Goal: Entertainment & Leisure: Consume media (video, audio)

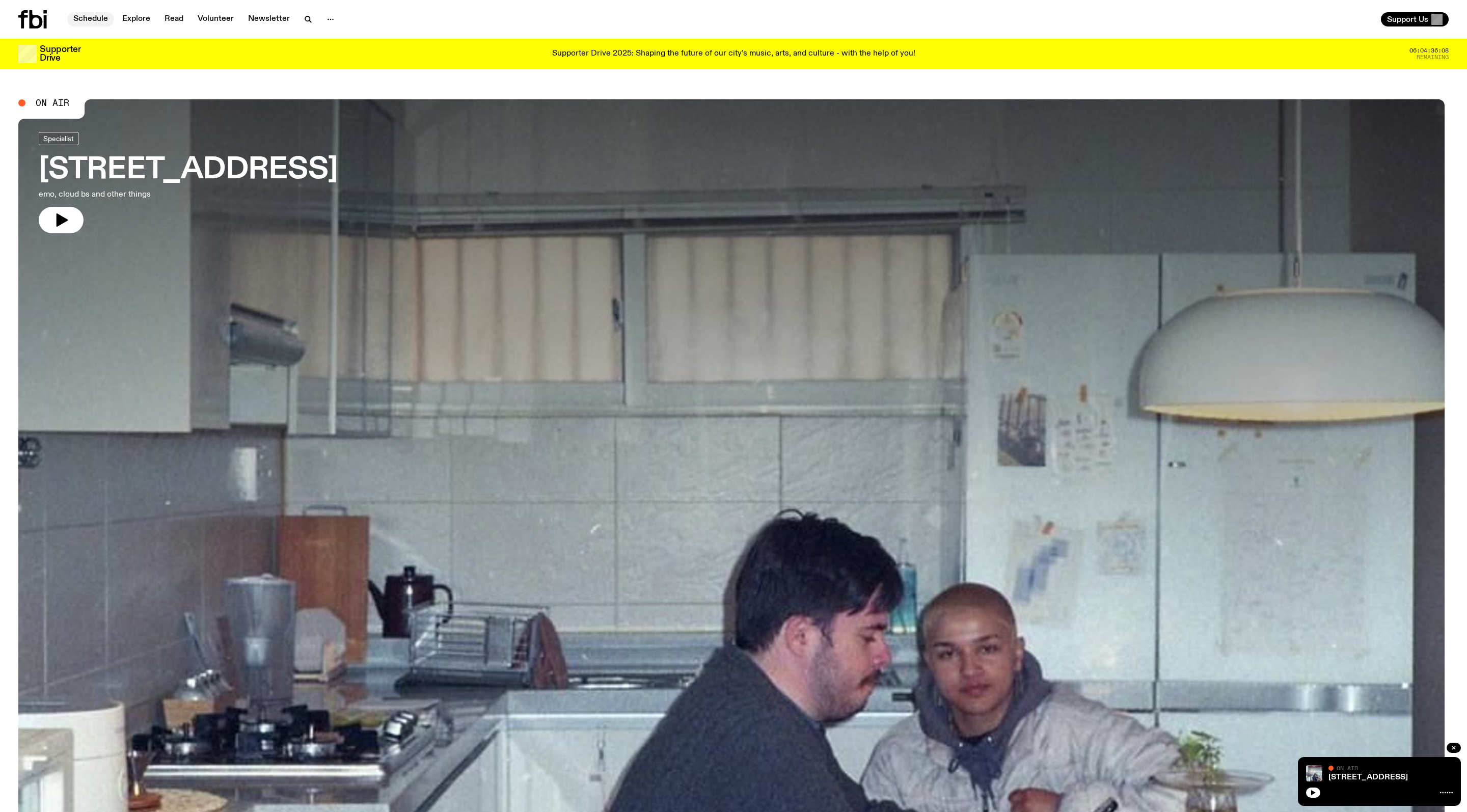
click at [103, 13] on link "Schedule" at bounding box center [90, 19] width 47 height 14
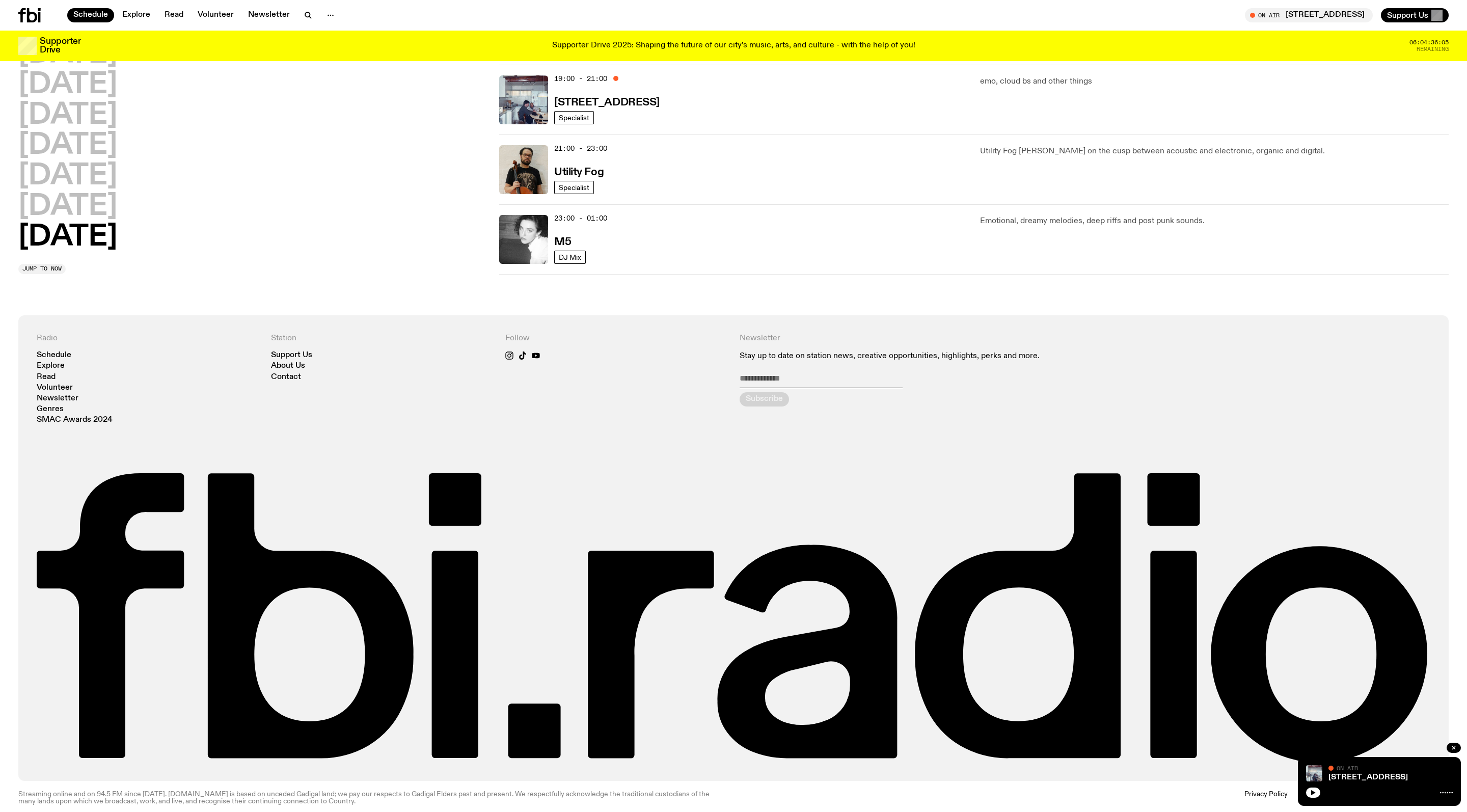
scroll to position [688, 0]
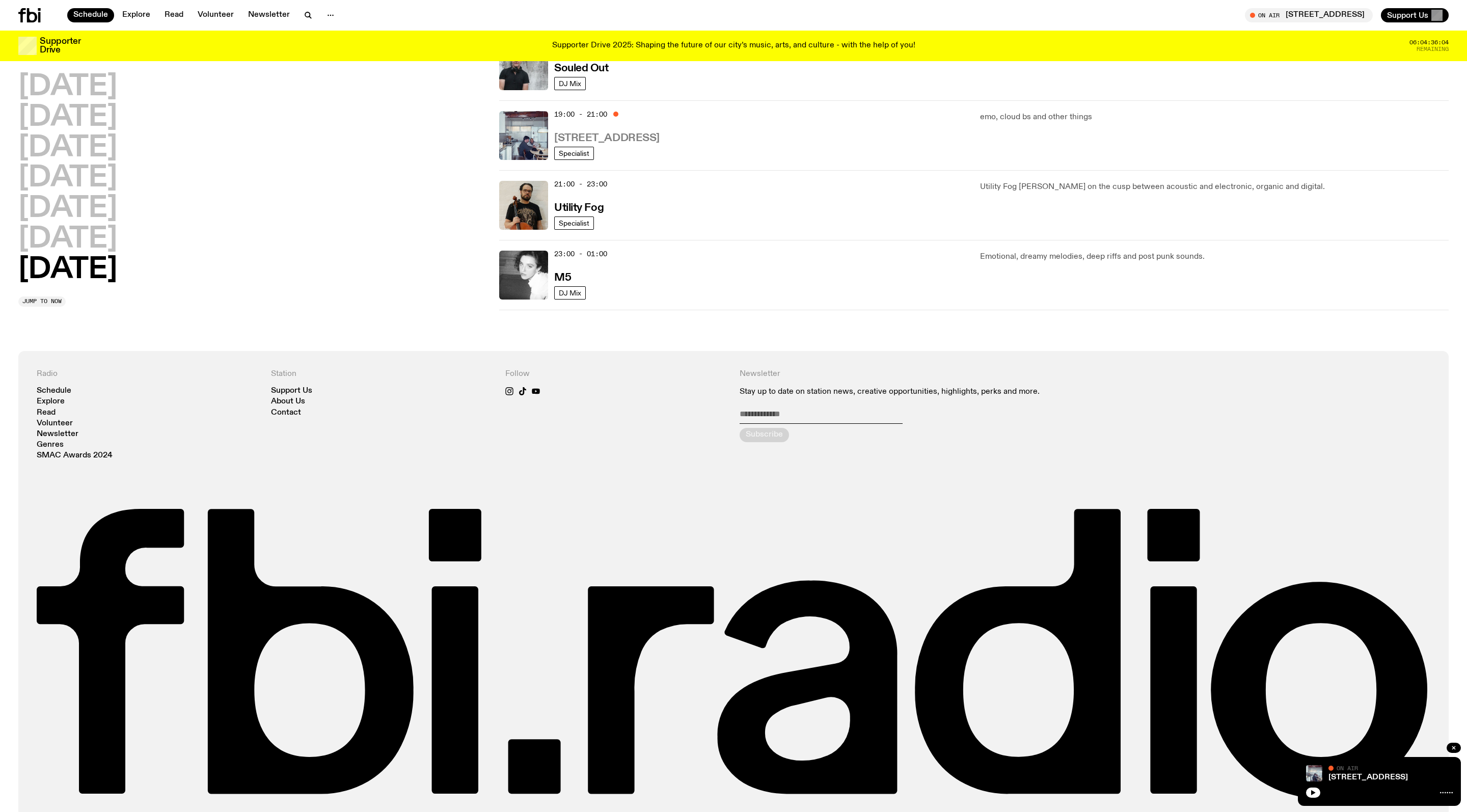
click at [604, 144] on h3 "[STREET_ADDRESS]" at bounding box center [606, 138] width 105 height 11
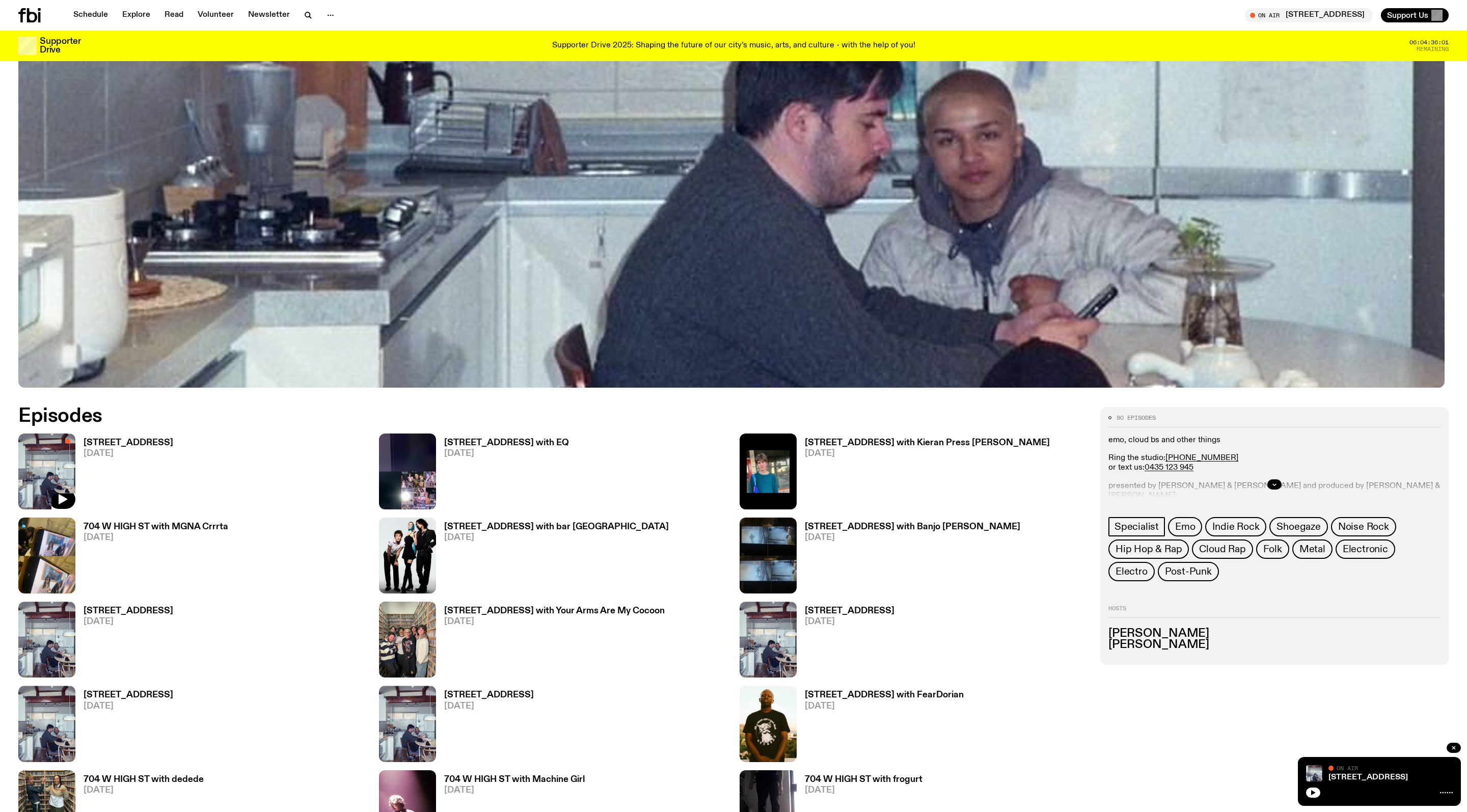
scroll to position [734, 0]
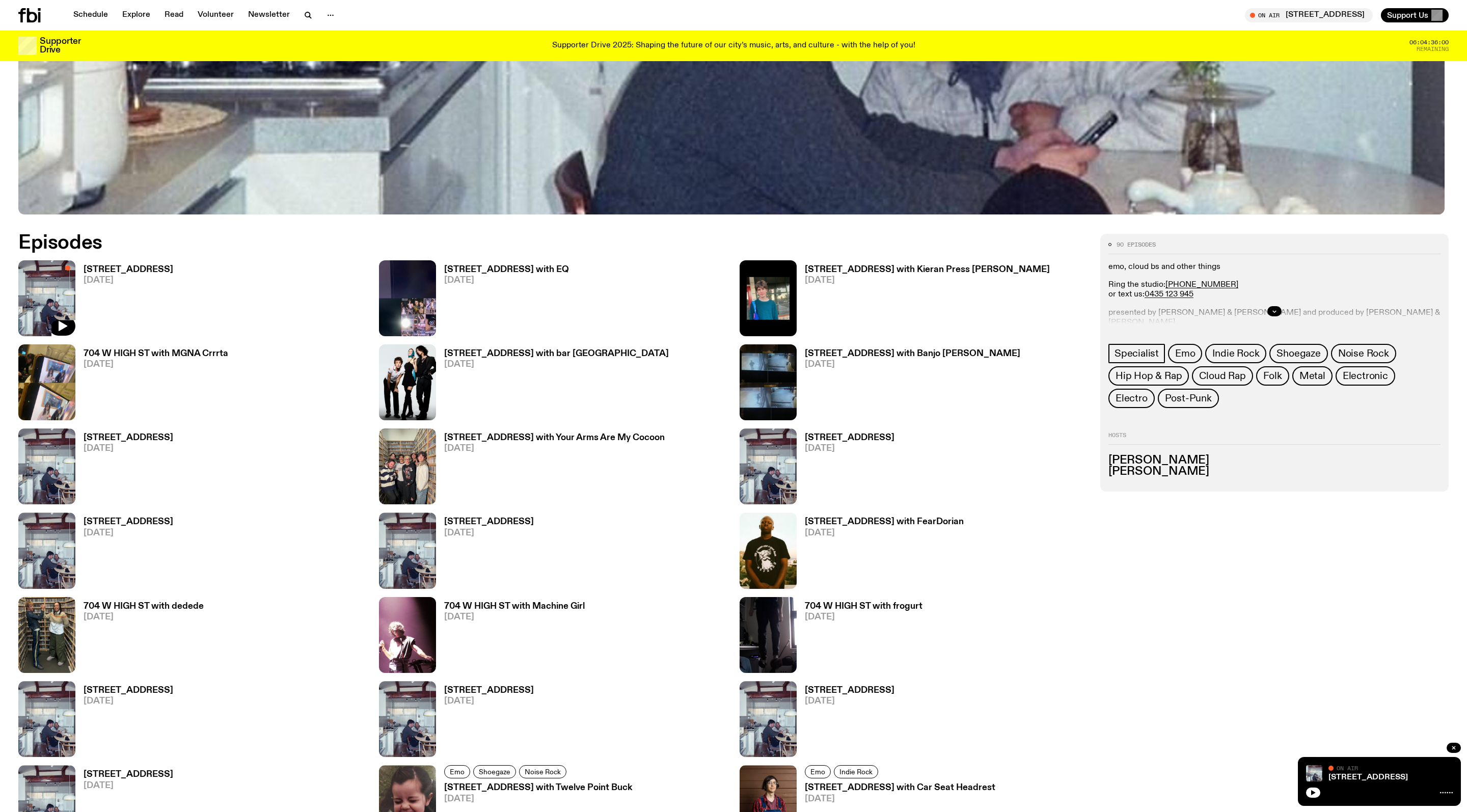
click at [139, 272] on h3 "[STREET_ADDRESS]" at bounding box center [128, 269] width 89 height 9
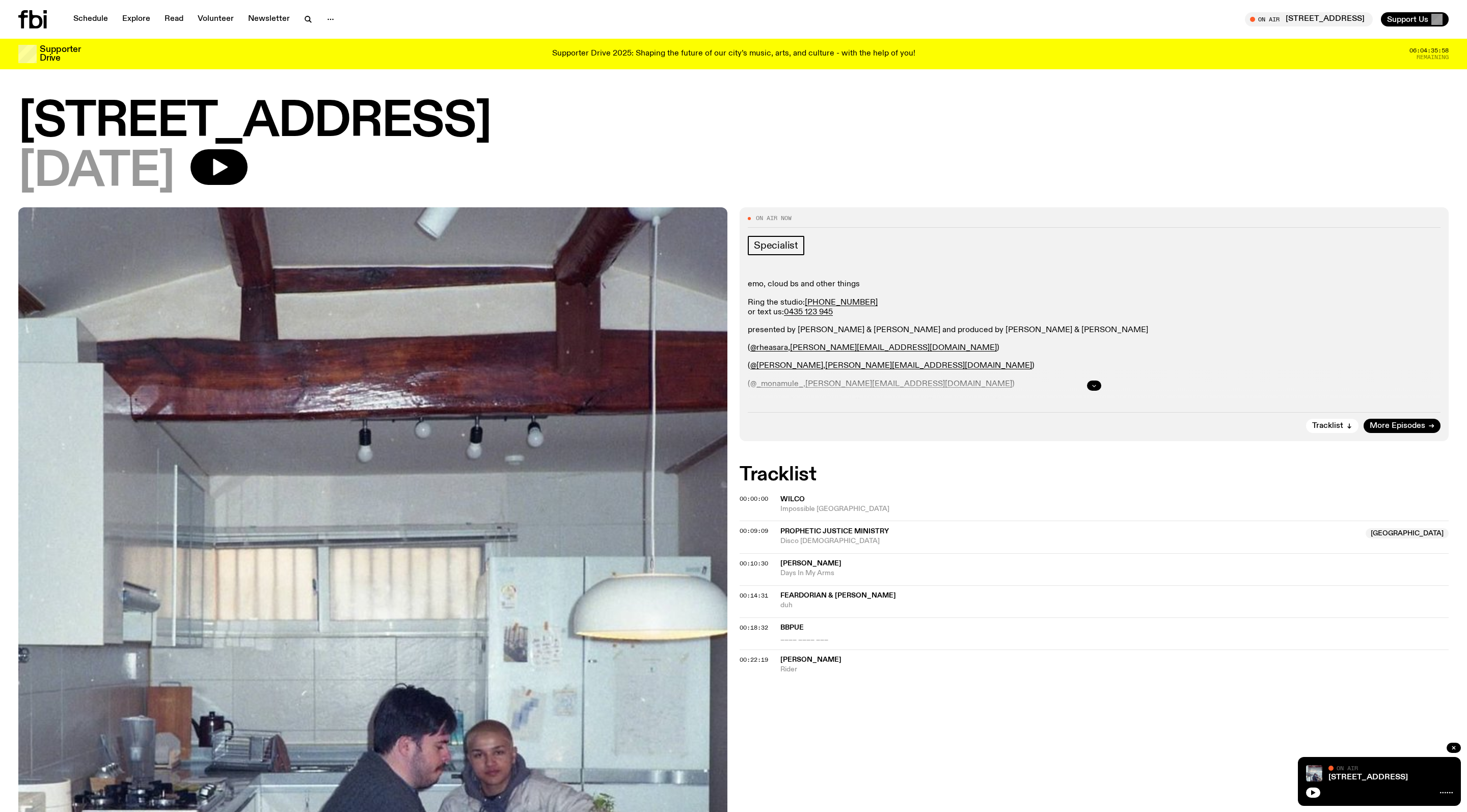
click at [1091, 389] on icon "button" at bounding box center [1093, 385] width 6 height 6
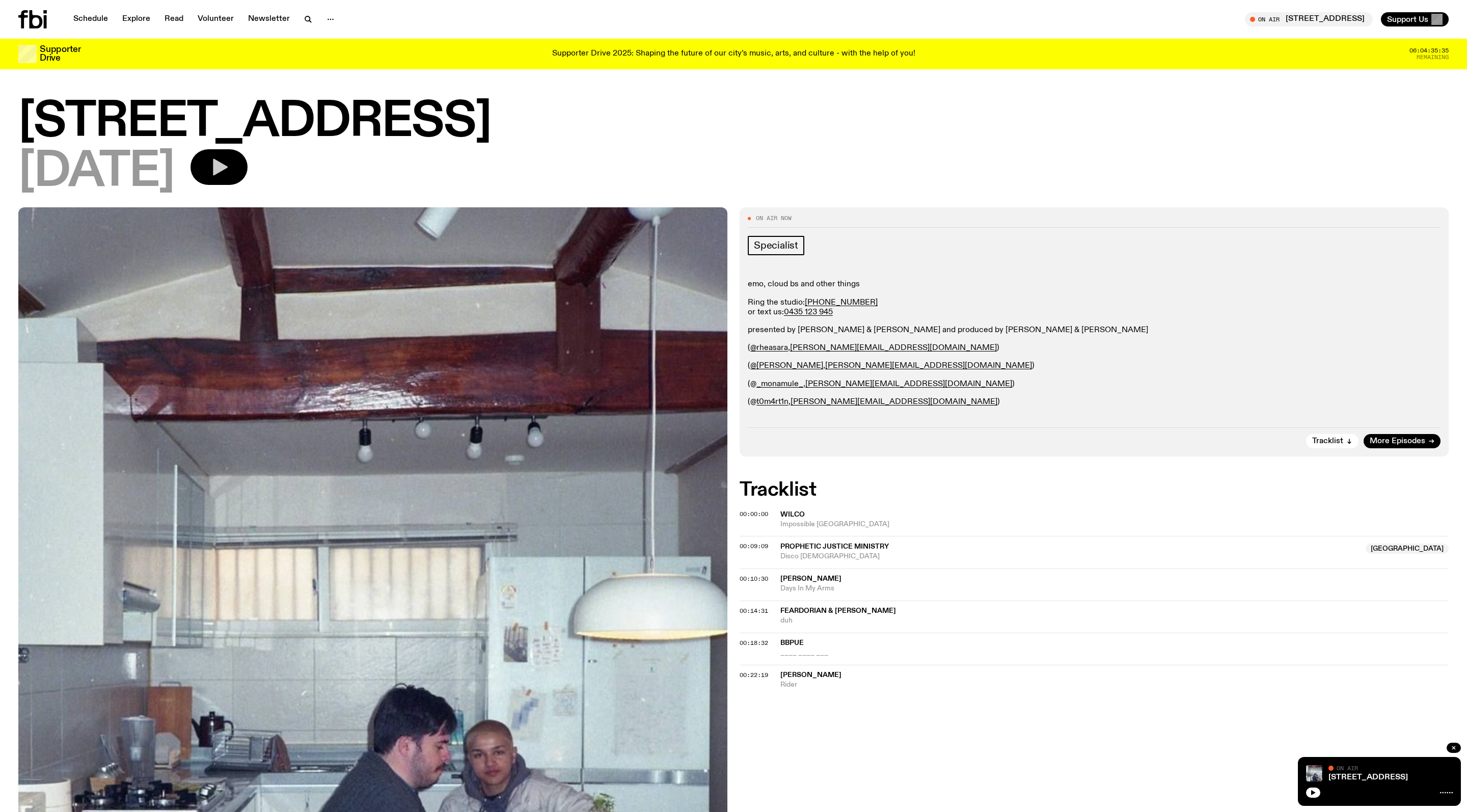
click at [228, 168] on icon "button" at bounding box center [220, 167] width 15 height 17
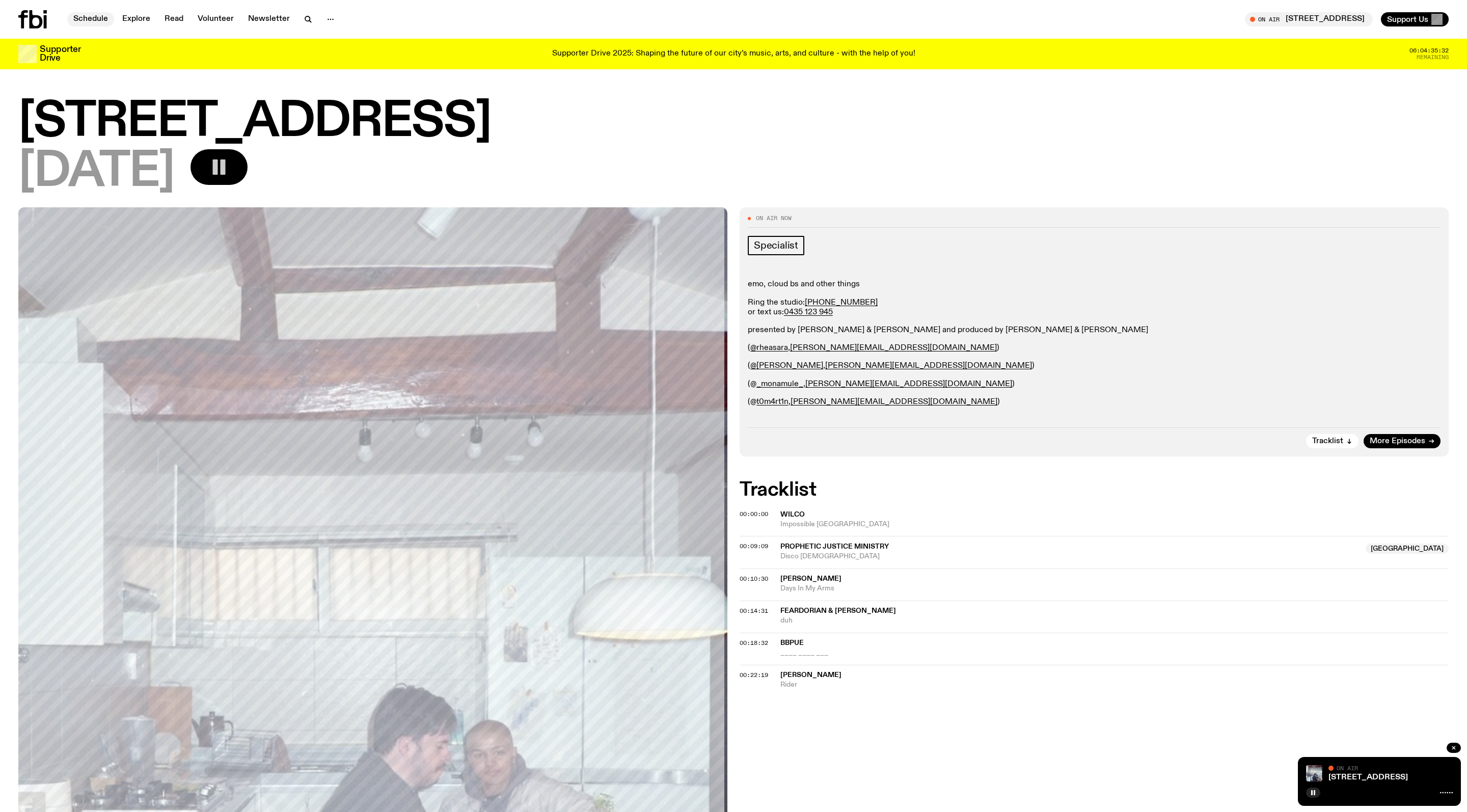
click at [98, 15] on link "Schedule" at bounding box center [90, 19] width 47 height 14
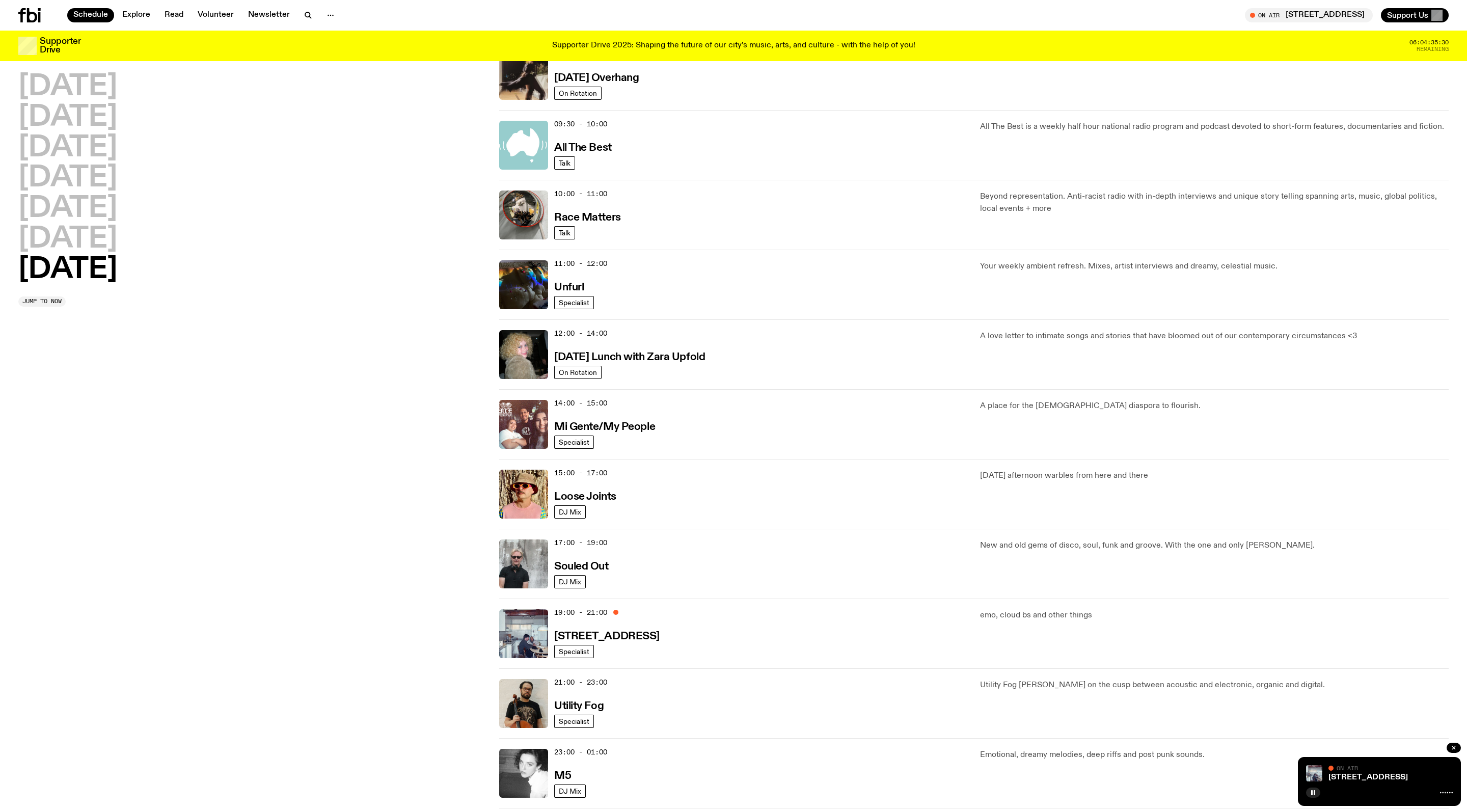
scroll to position [193, 0]
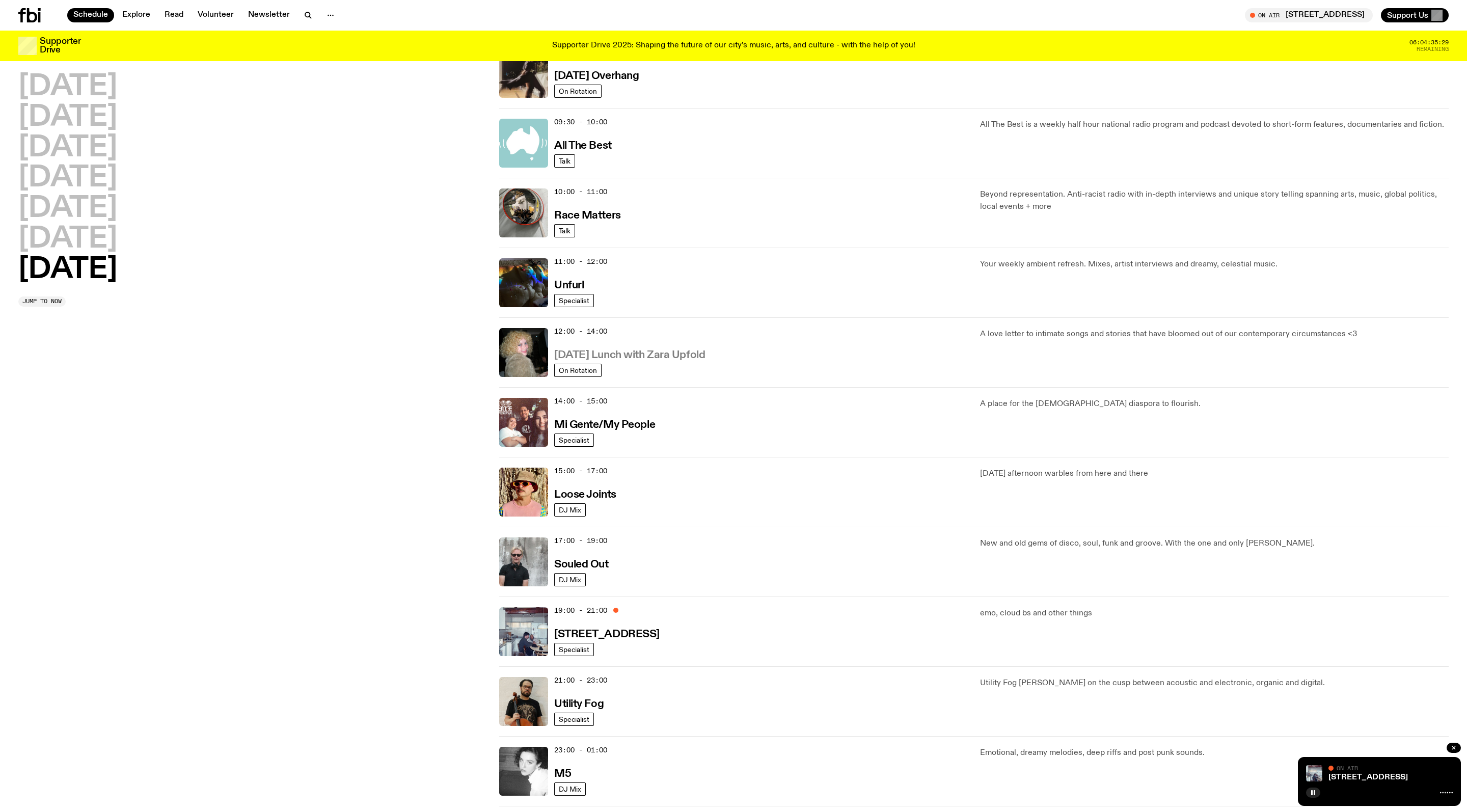
click at [661, 360] on h3 "[DATE] Lunch with Zara Upfold" at bounding box center [629, 355] width 151 height 11
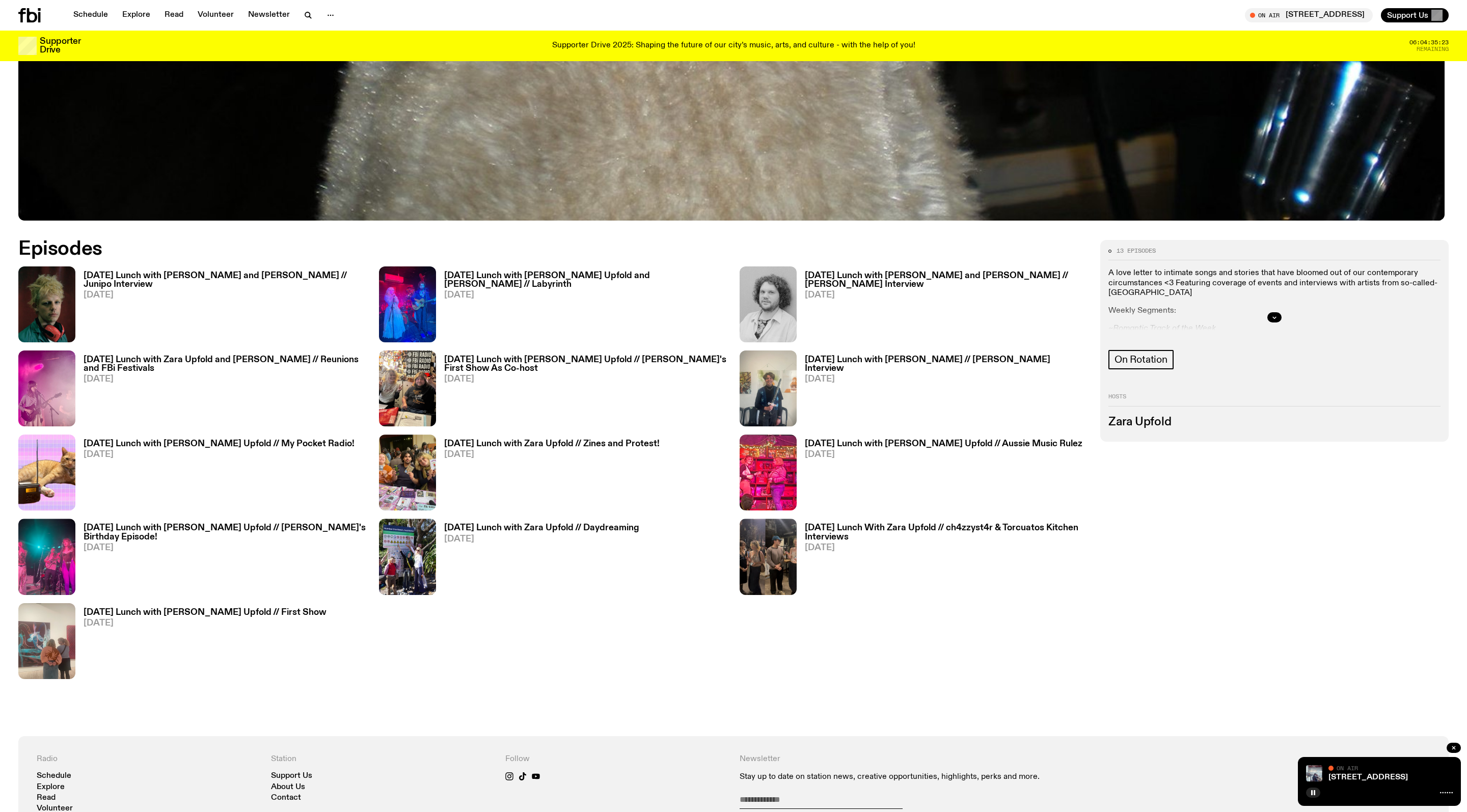
scroll to position [735, 0]
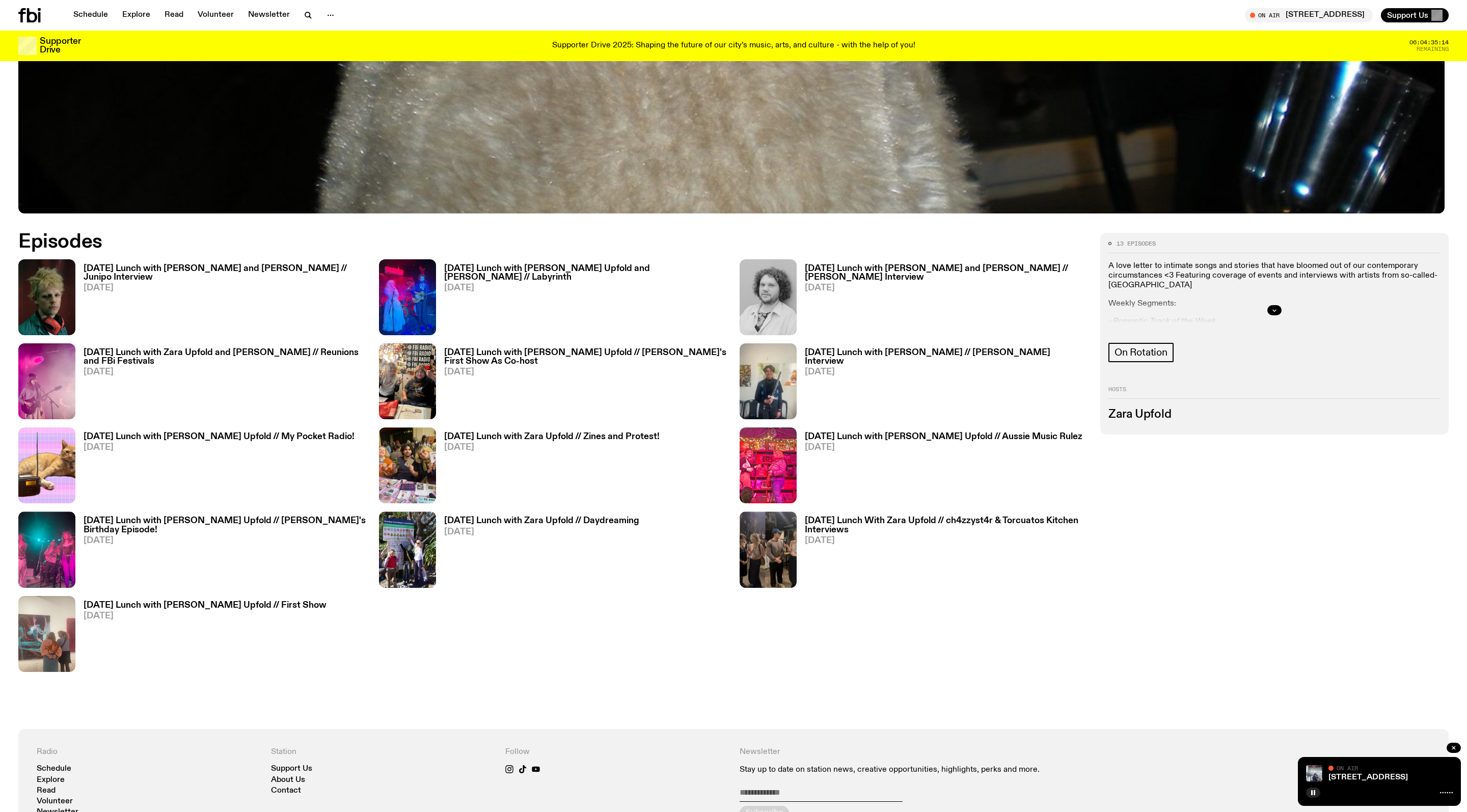
click at [249, 276] on h3 "[DATE] Lunch with [PERSON_NAME] and [PERSON_NAME] // Junipo Interview" at bounding box center [225, 273] width 283 height 18
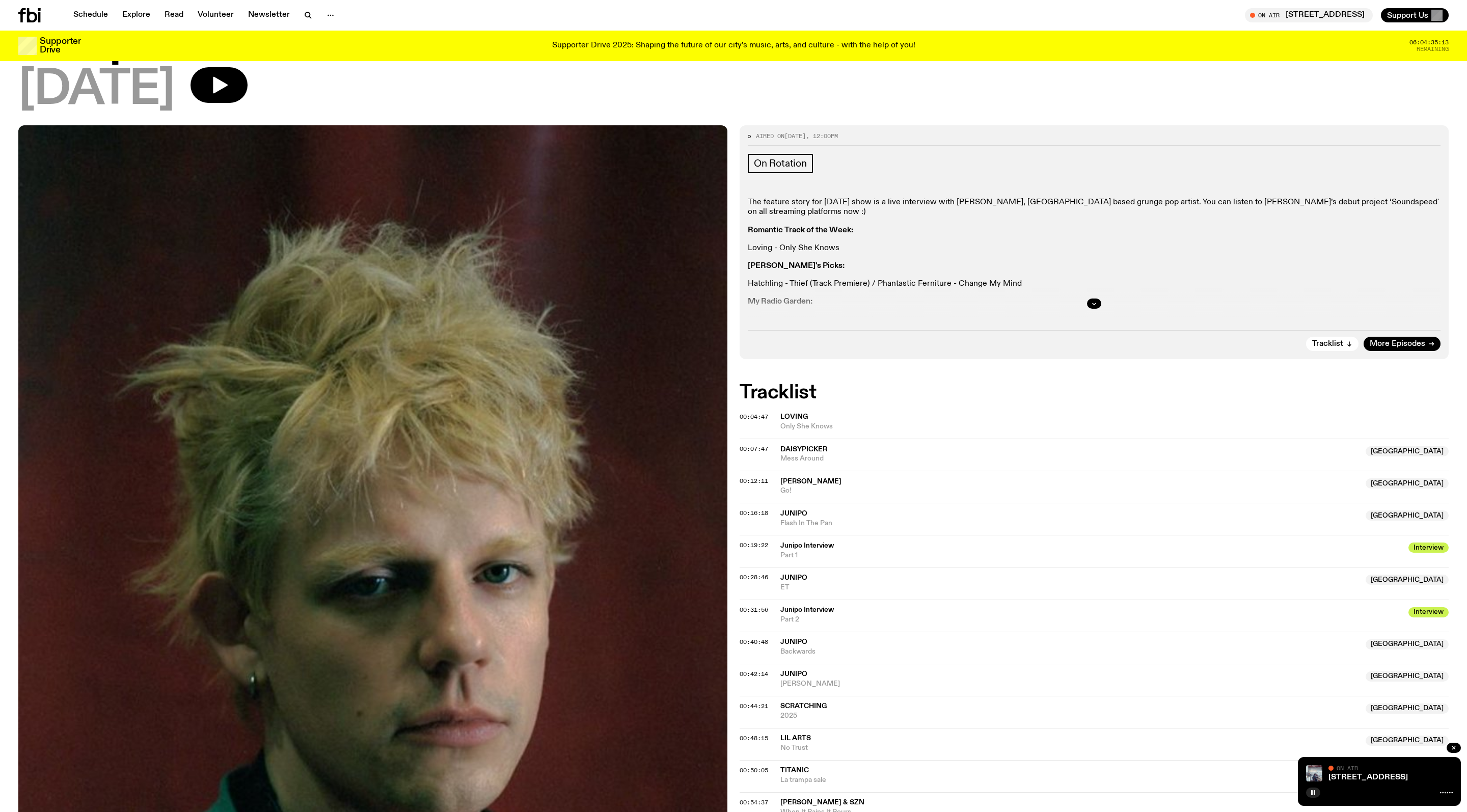
scroll to position [139, 0]
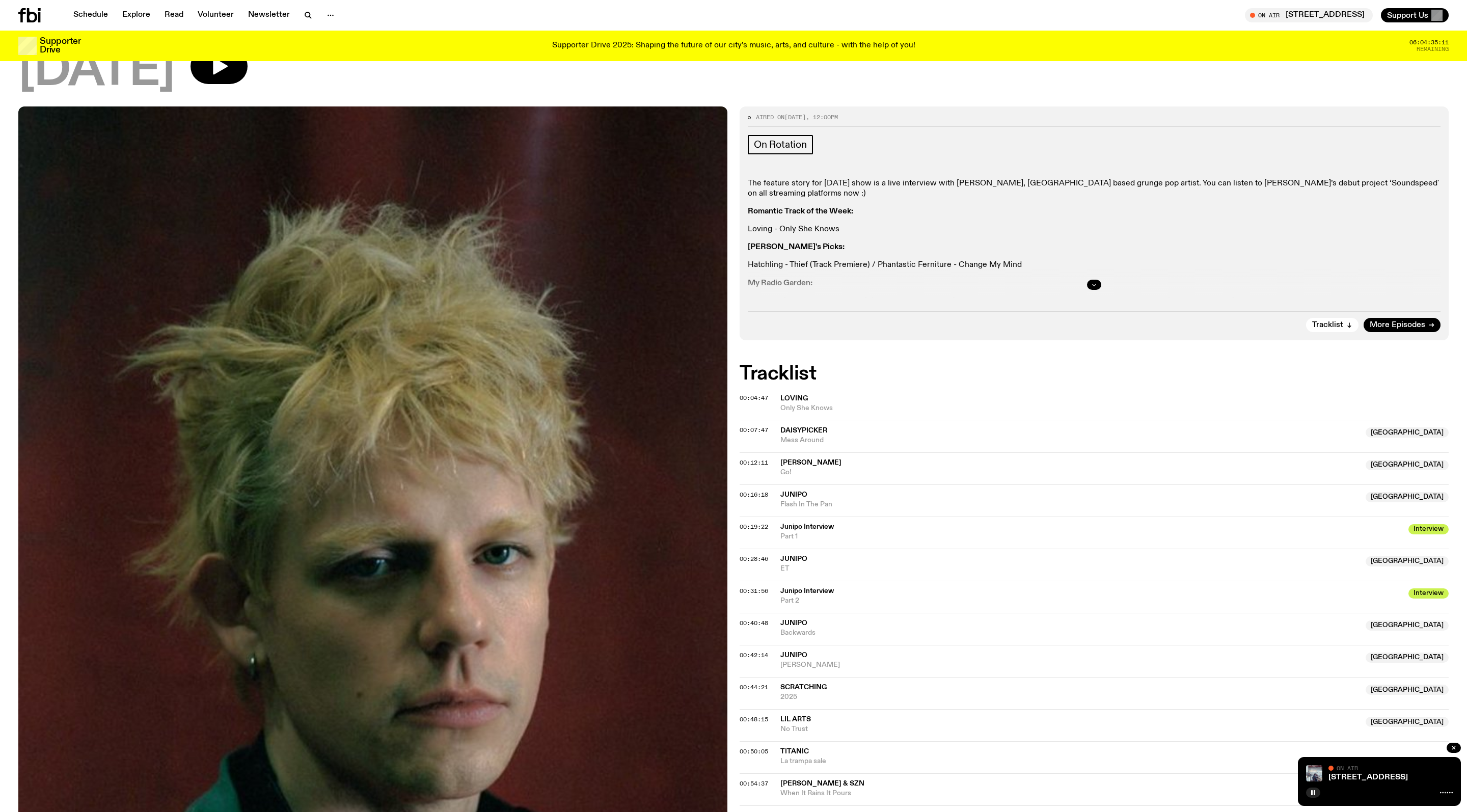
click at [1094, 290] on button "button" at bounding box center [1094, 285] width 14 height 11
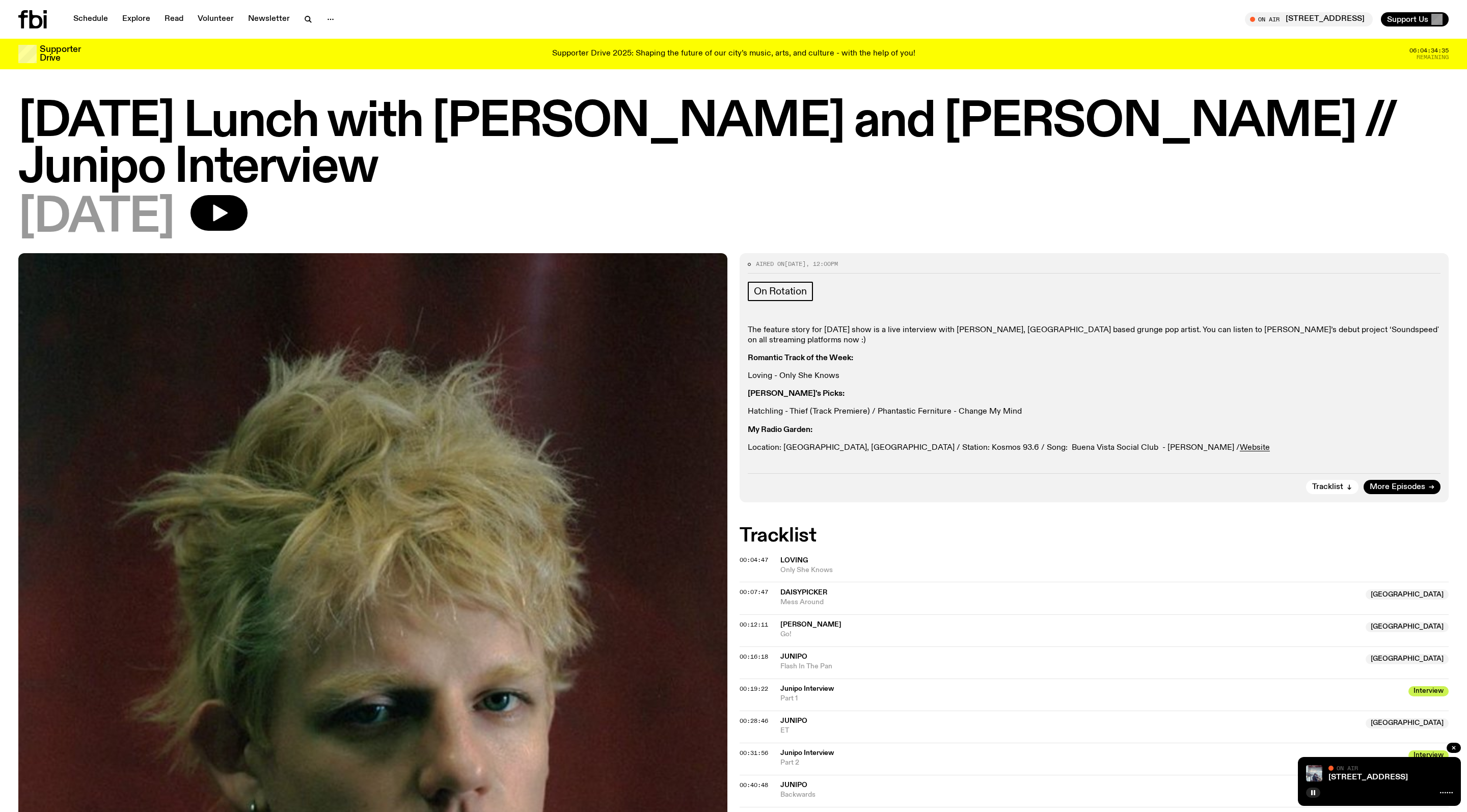
scroll to position [0, 0]
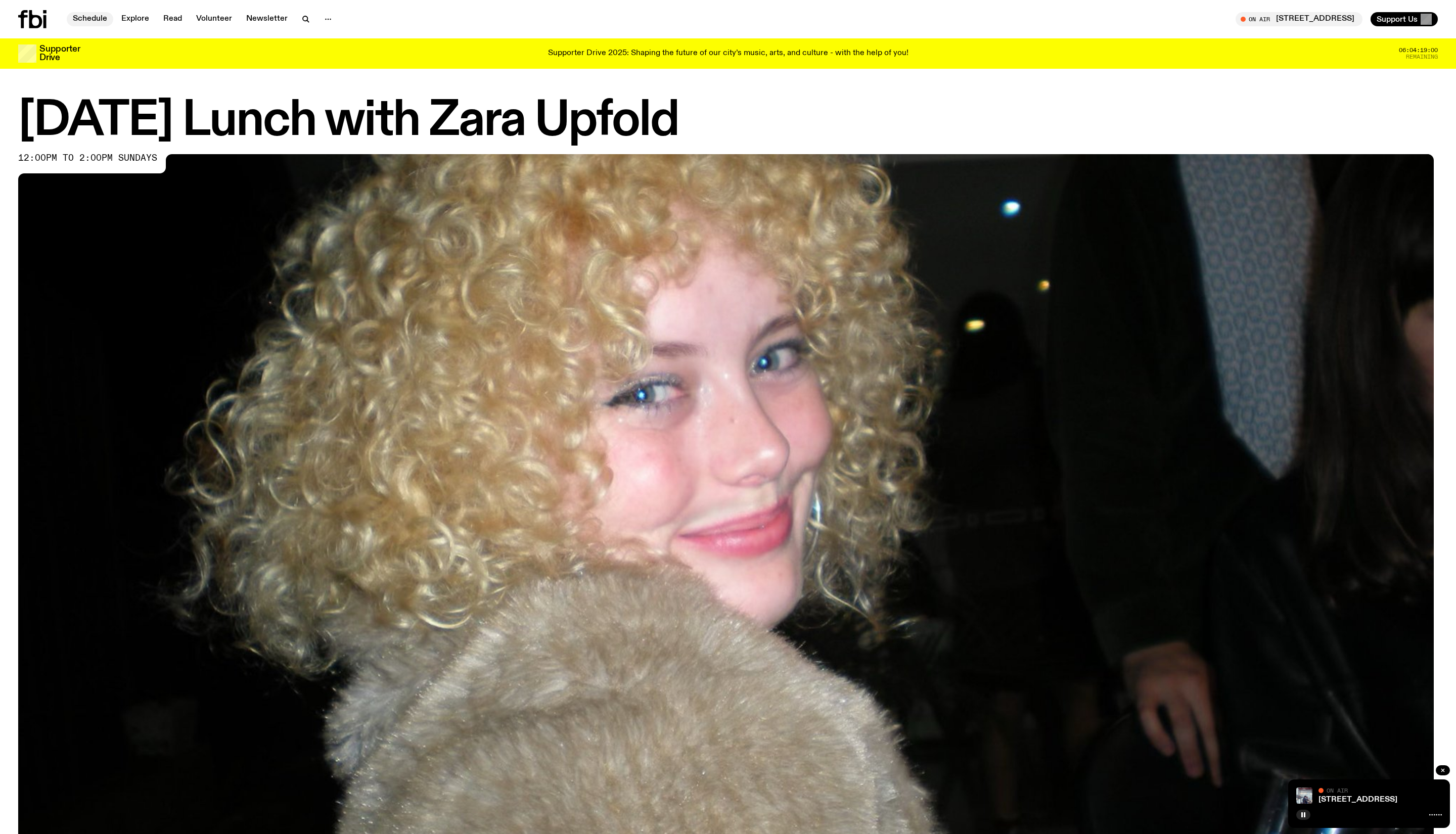
click at [101, 14] on link "Schedule" at bounding box center [89, 19] width 46 height 14
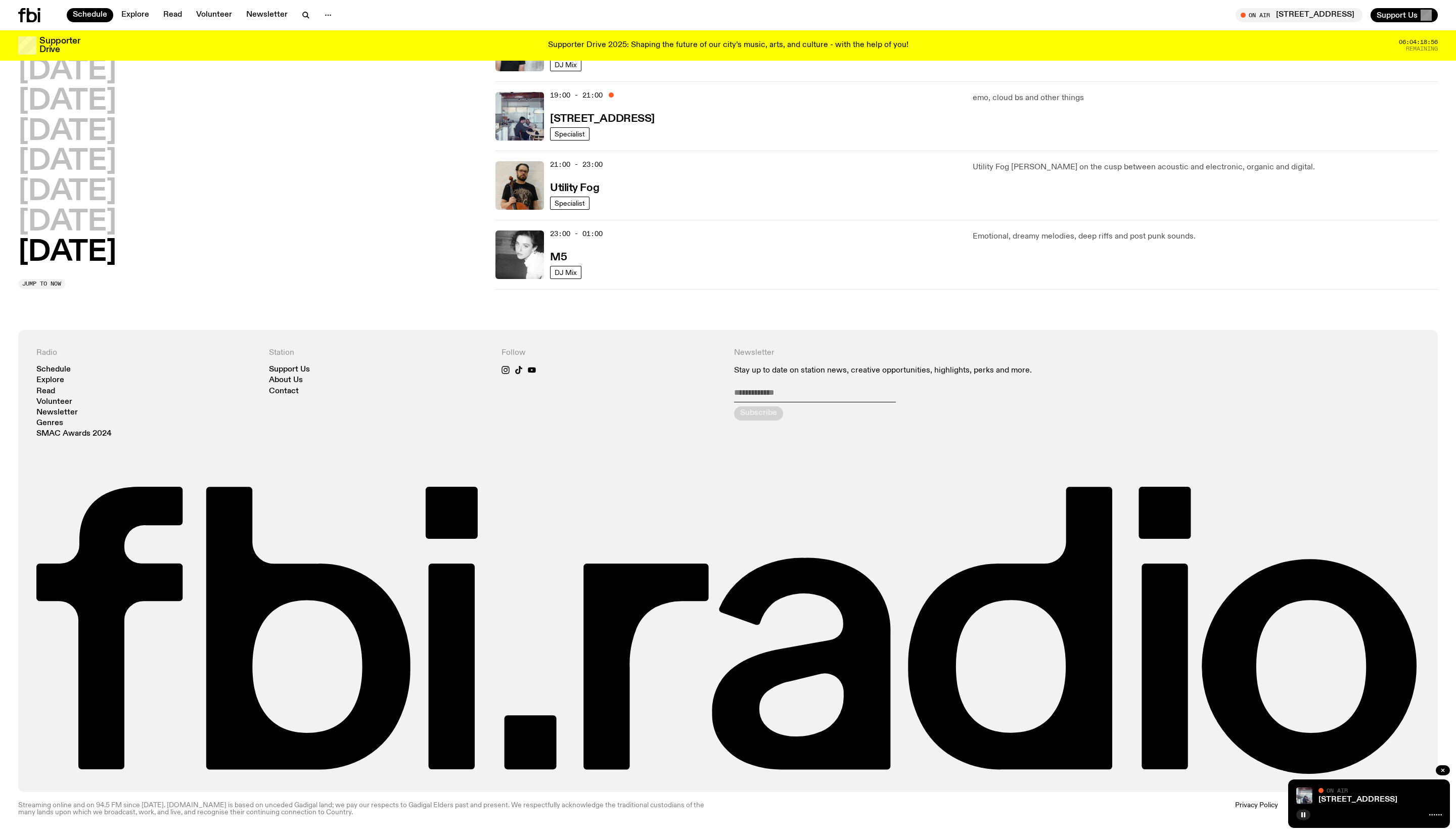
scroll to position [684, 0]
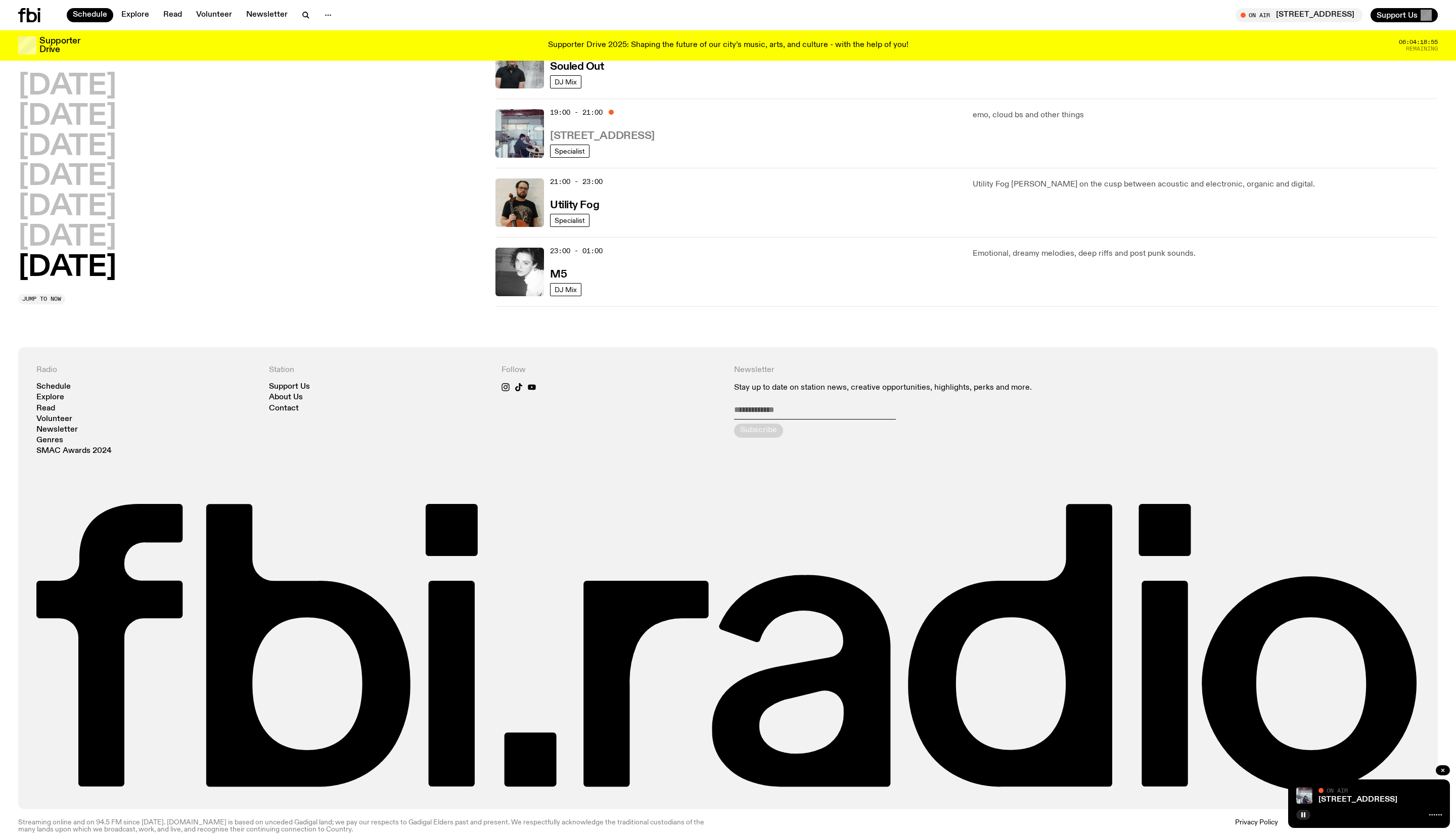
click at [583, 141] on h3 "[STREET_ADDRESS]" at bounding box center [602, 136] width 104 height 11
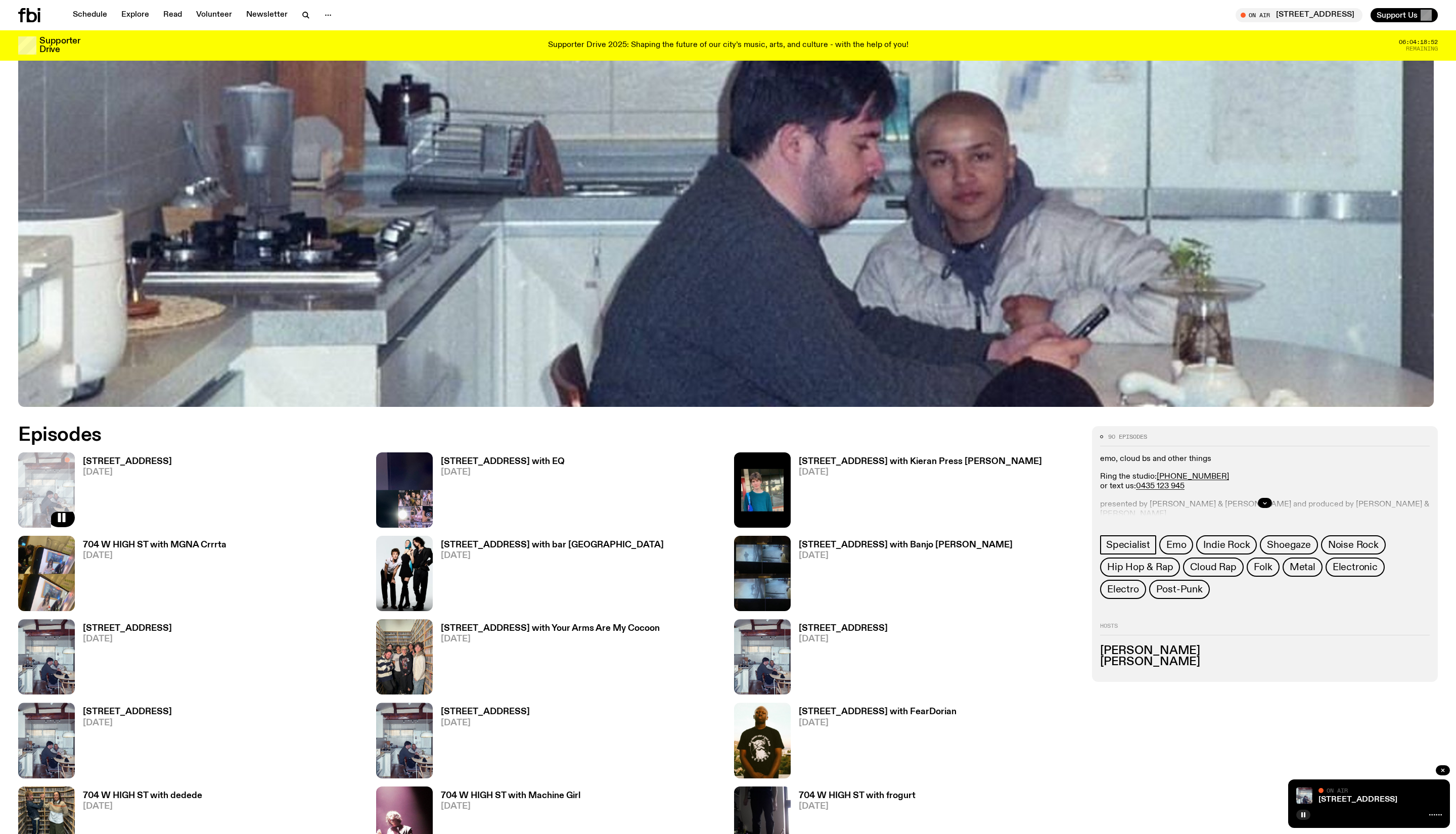
scroll to position [538, 0]
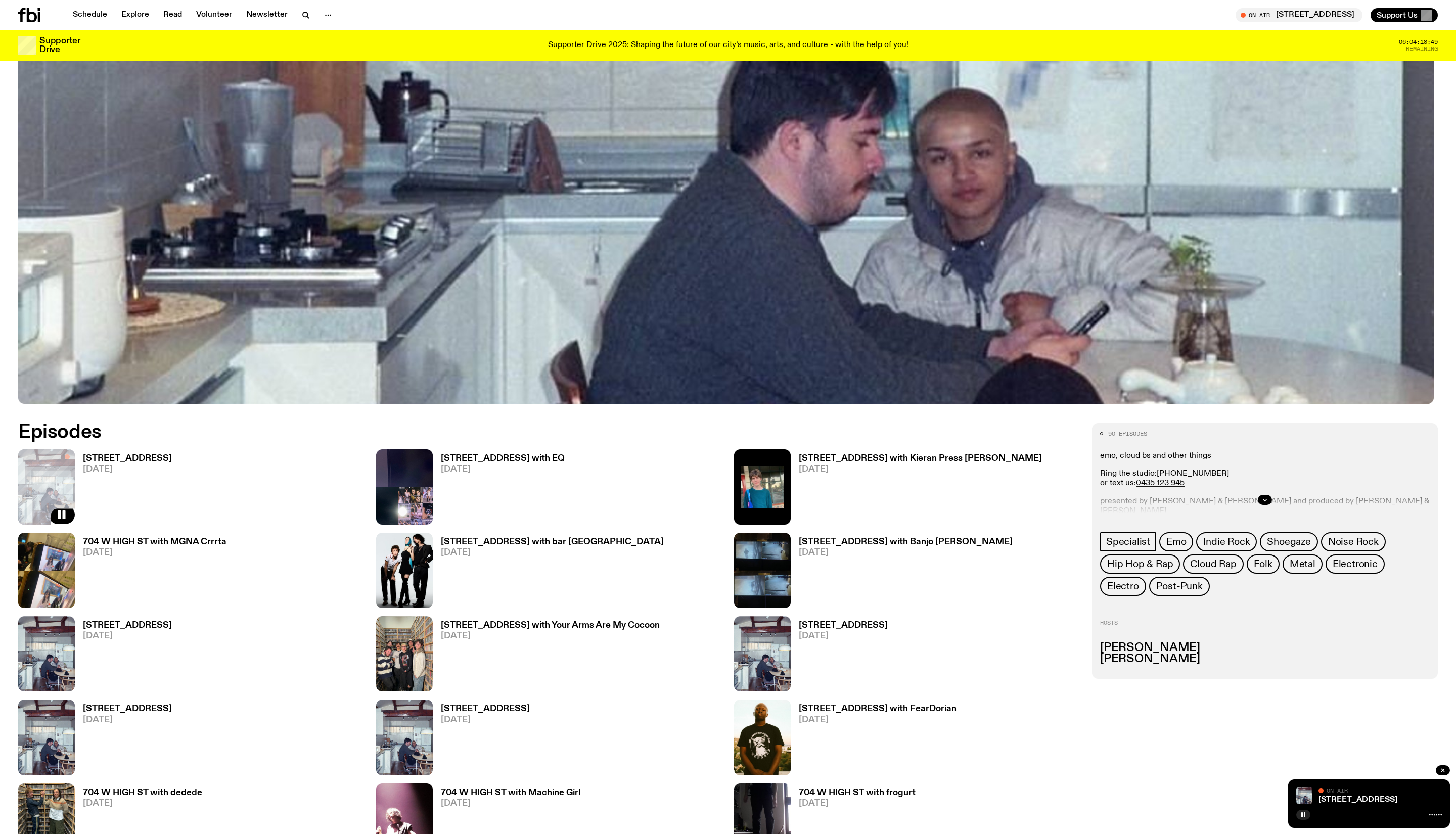
click at [147, 463] on h3 "[STREET_ADDRESS]" at bounding box center [127, 459] width 89 height 9
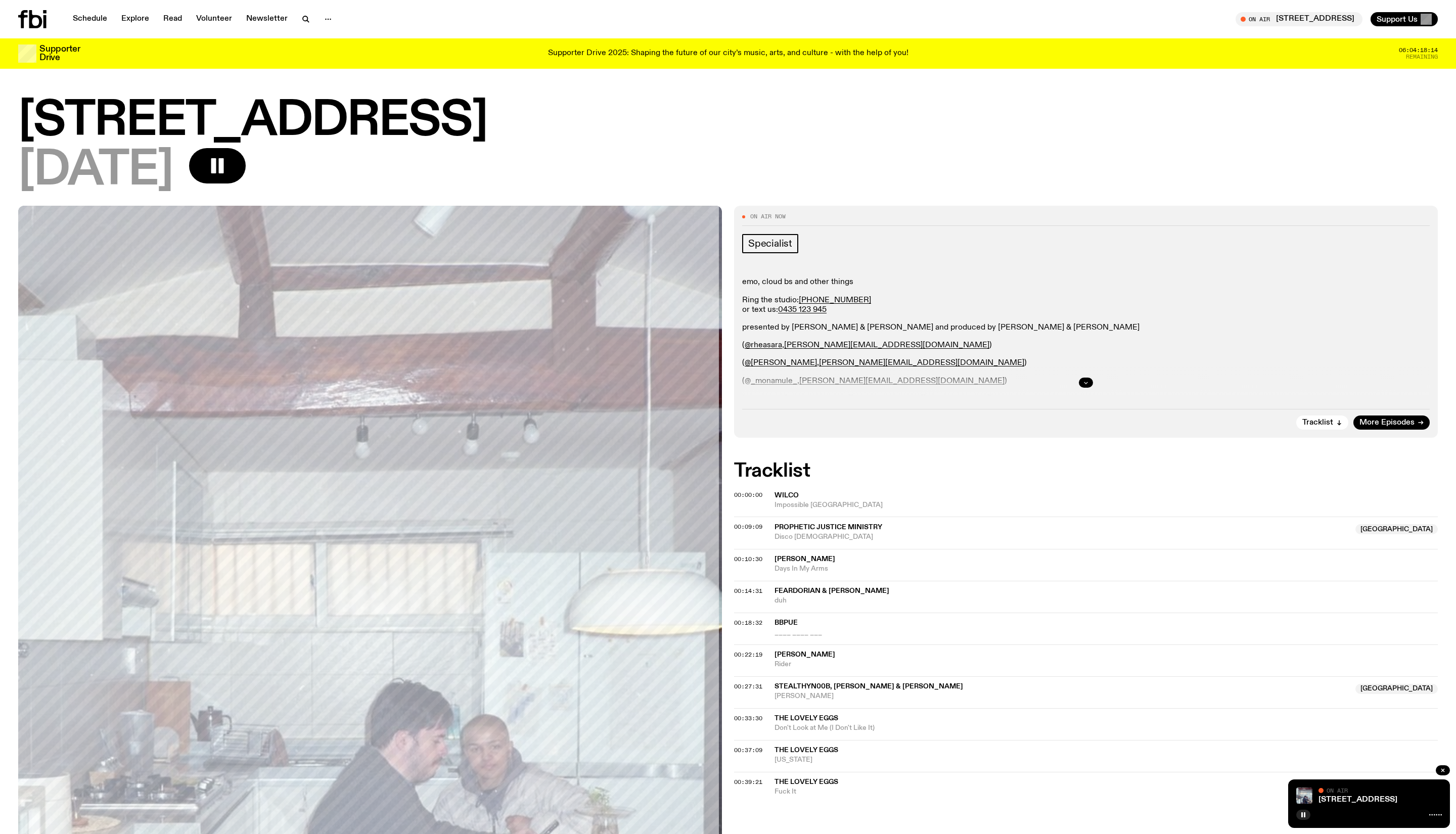
click at [1084, 386] on icon "button" at bounding box center [1085, 382] width 6 height 6
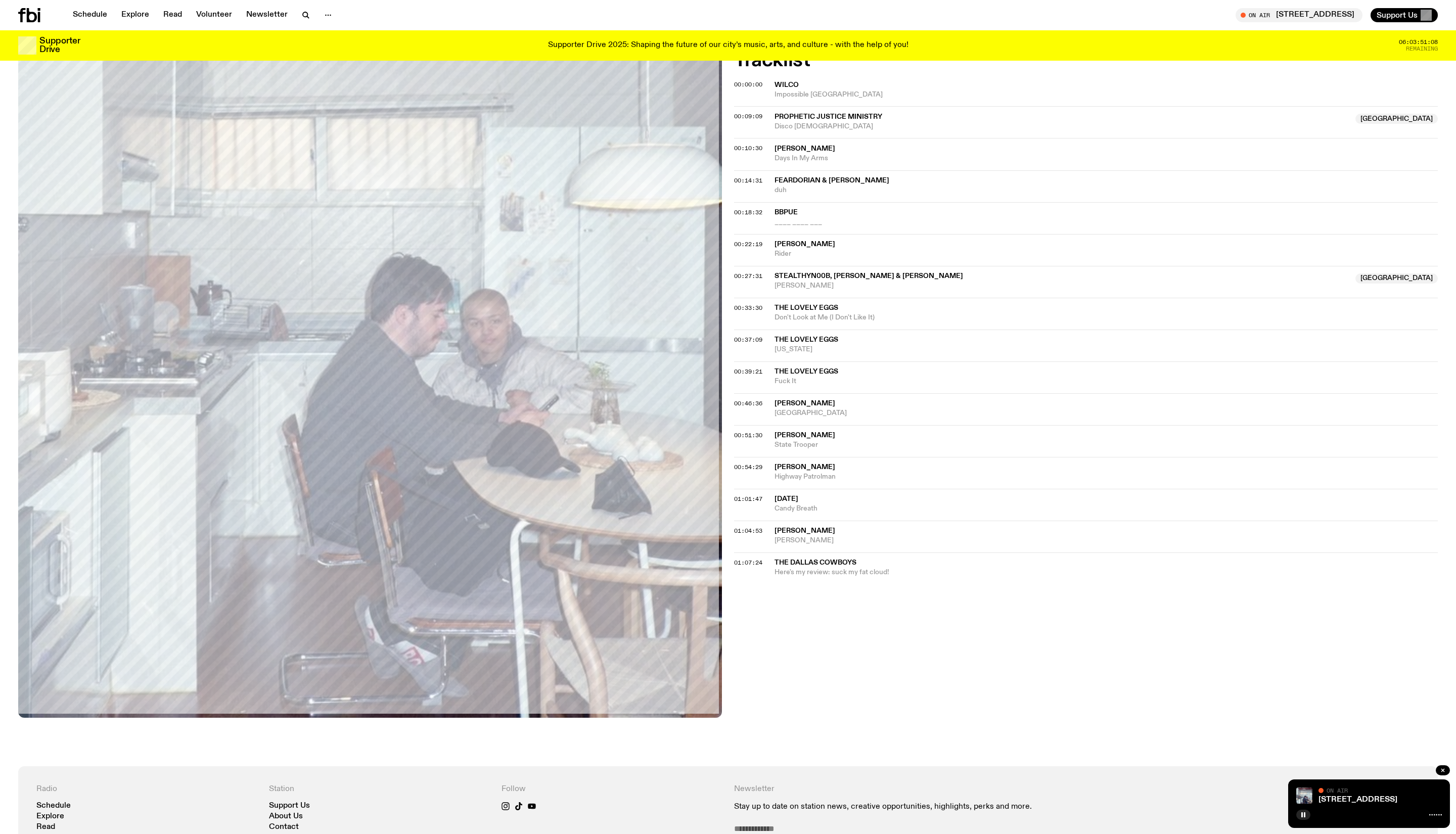
scroll to position [379, 0]
